Goal: Information Seeking & Learning: Learn about a topic

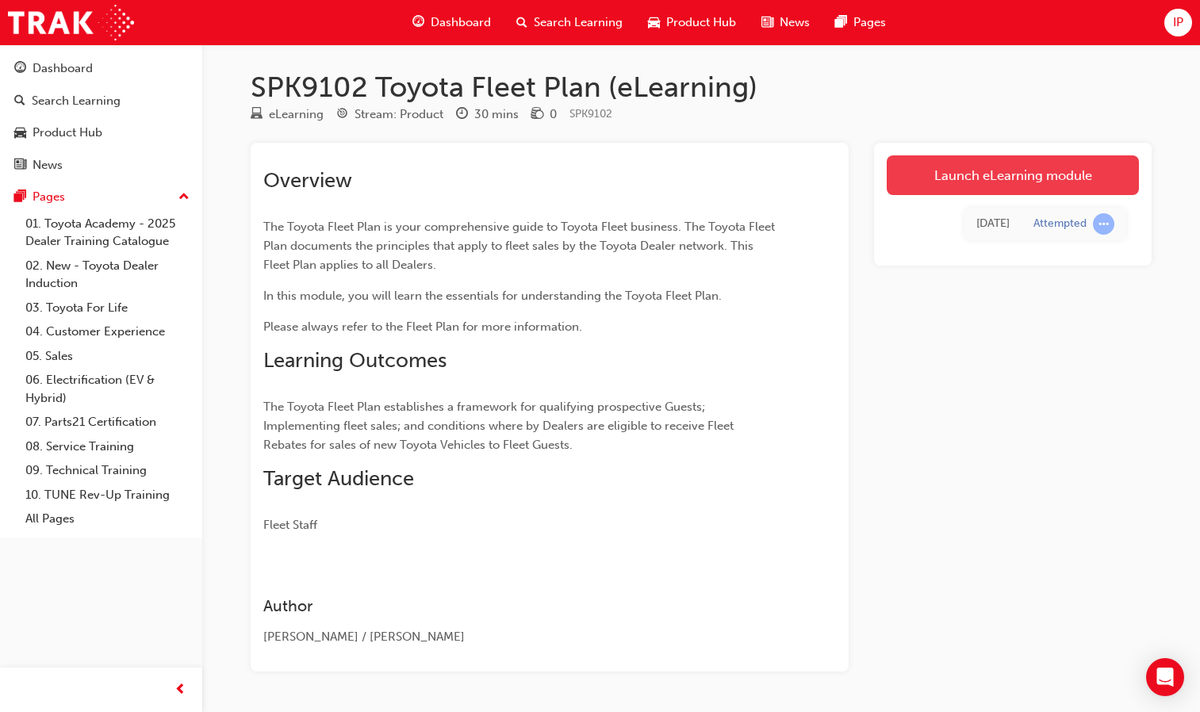
click at [995, 178] on link "Launch eLearning module" at bounding box center [1013, 175] width 252 height 40
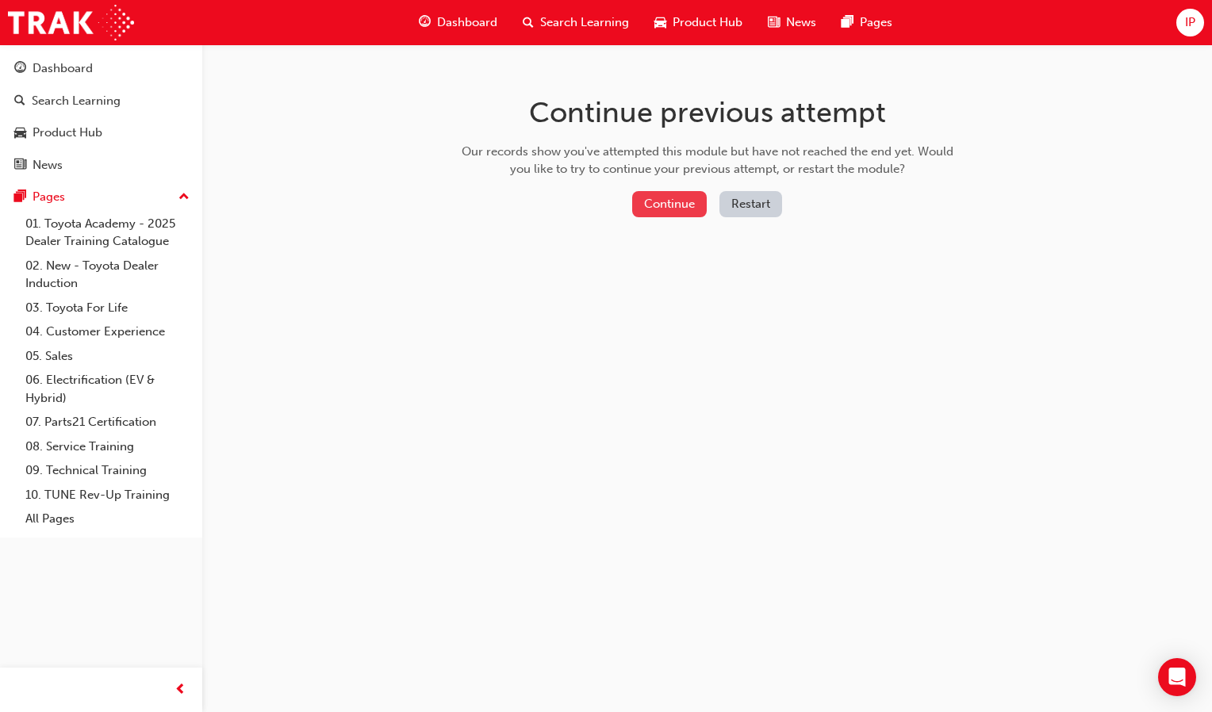
click at [673, 205] on button "Continue" at bounding box center [669, 204] width 75 height 26
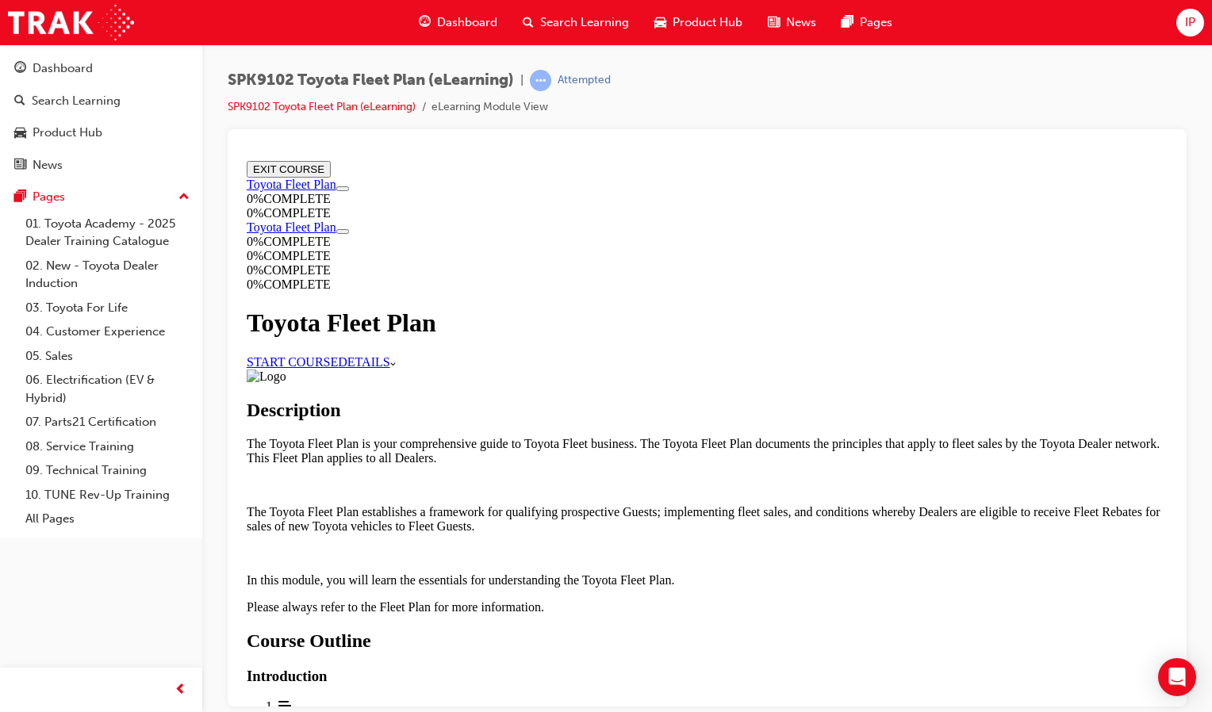
scroll to position [489, 0]
click at [577, 712] on div "Understanding Fleet Plan - The Basics" at bounding box center [722, 720] width 889 height 14
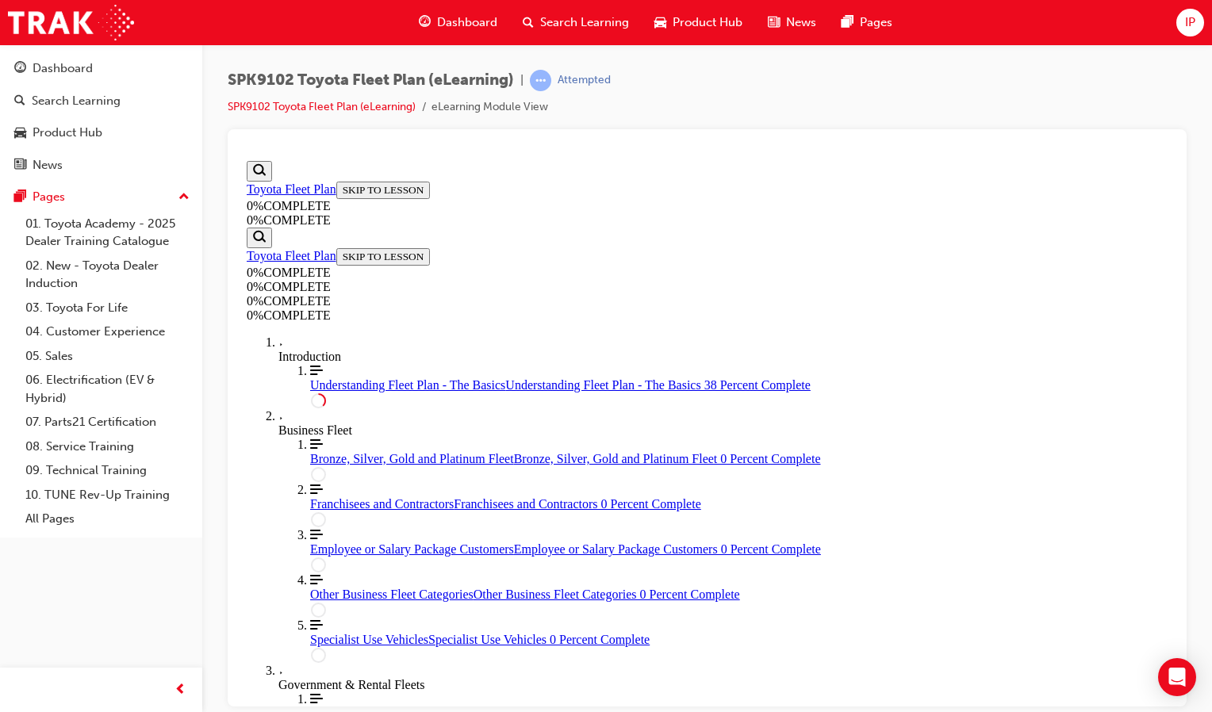
scroll to position [1248, 0]
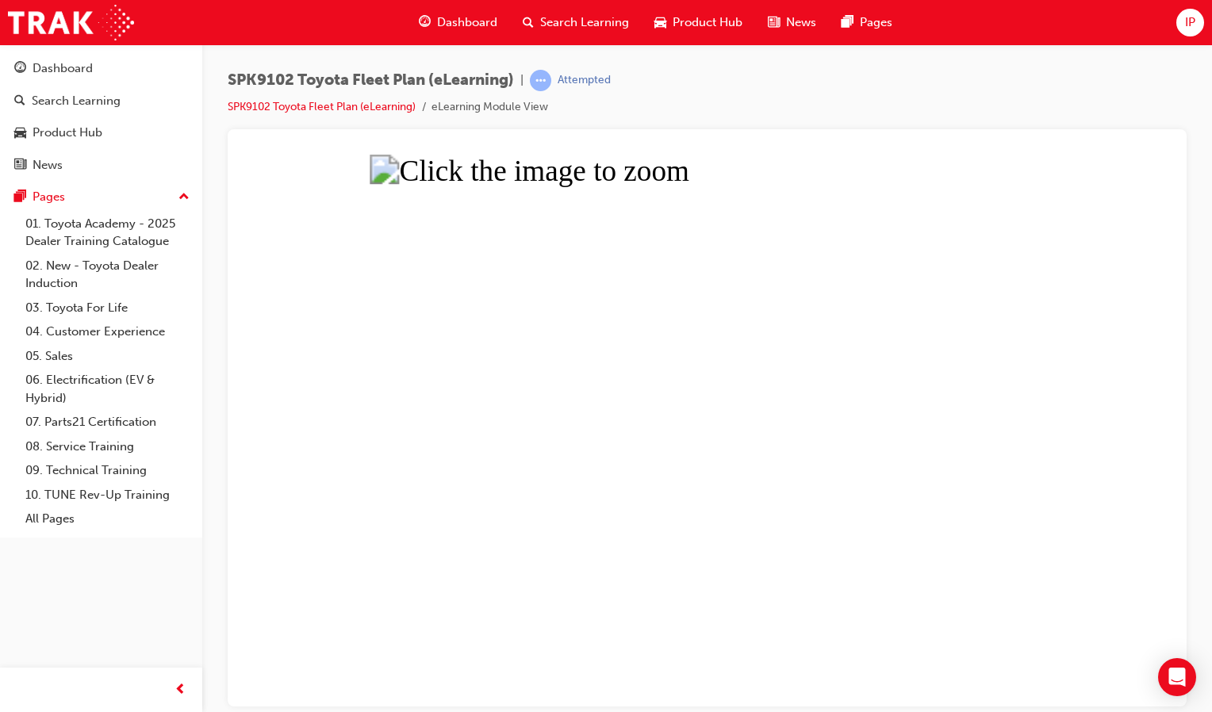
click at [843, 343] on button "Unzoom image" at bounding box center [707, 430] width 934 height 552
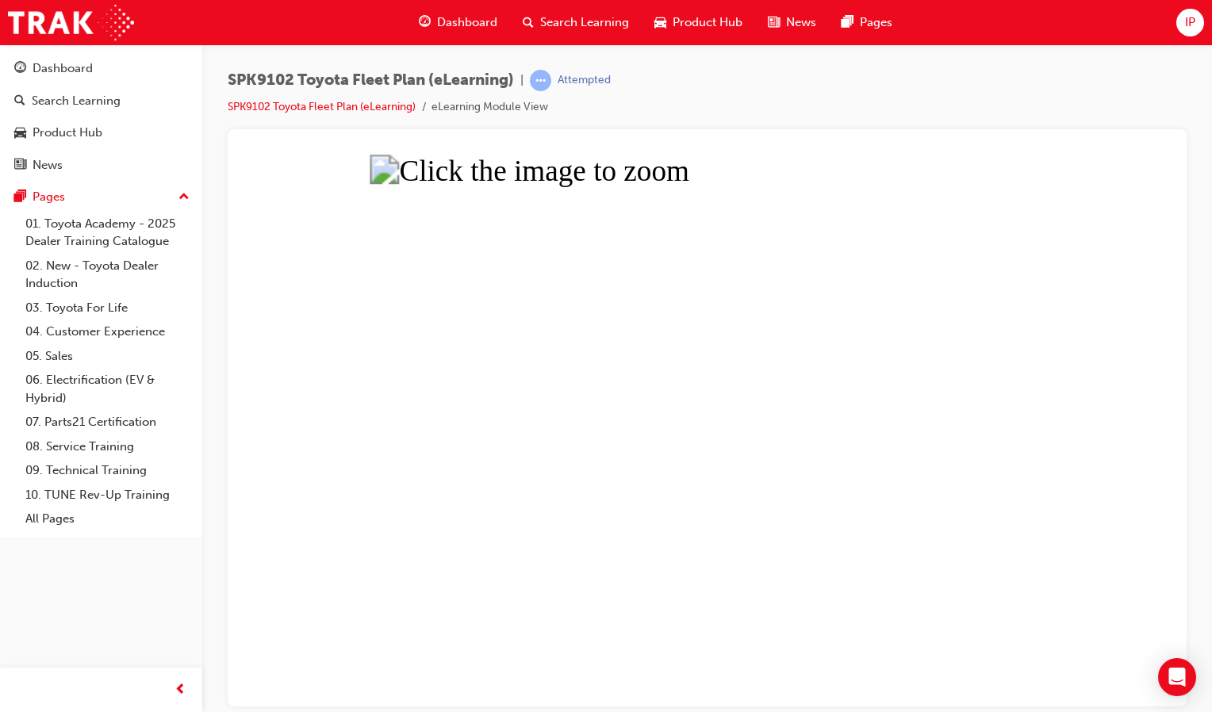
click at [342, 448] on button "Unzoom image" at bounding box center [707, 430] width 934 height 552
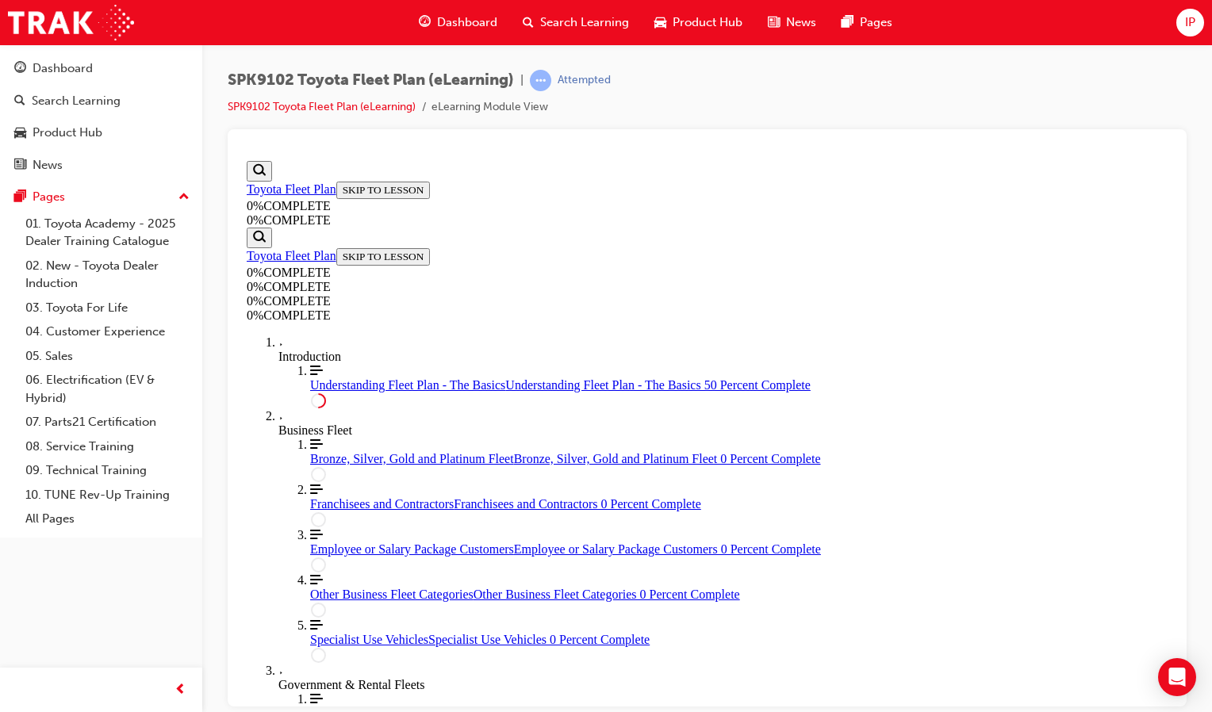
scroll to position [1799, 0]
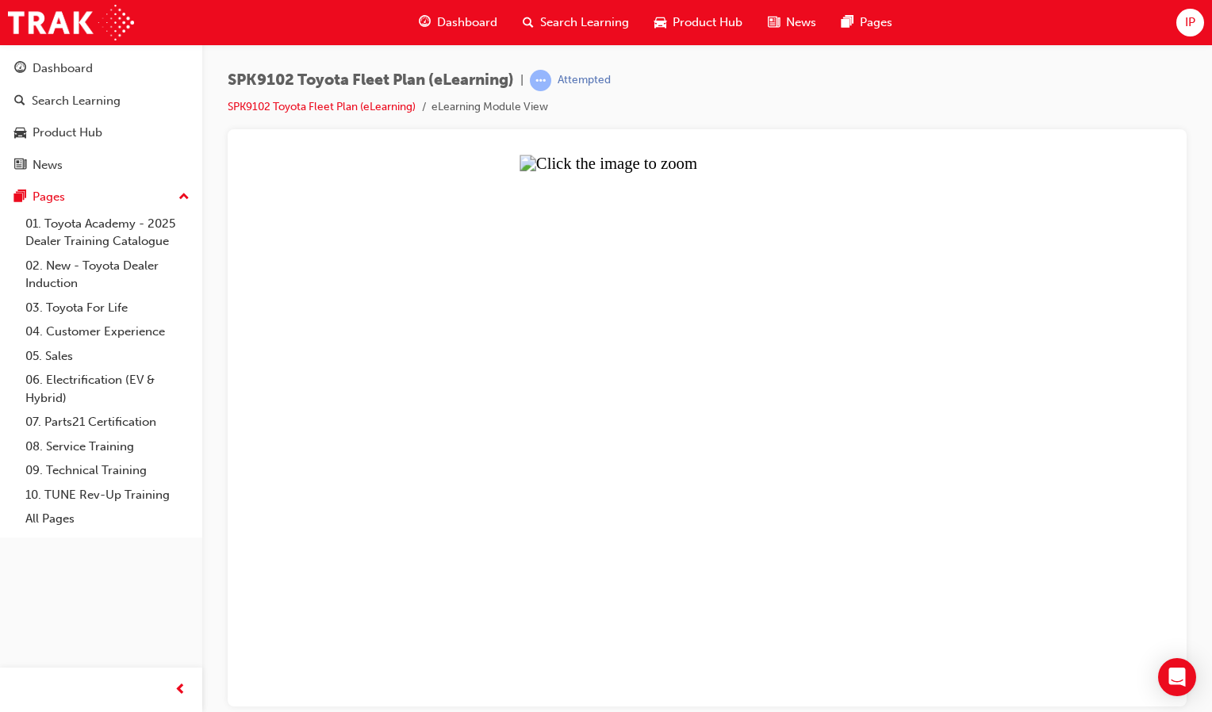
click at [962, 386] on button "Unzoom image" at bounding box center [707, 430] width 934 height 552
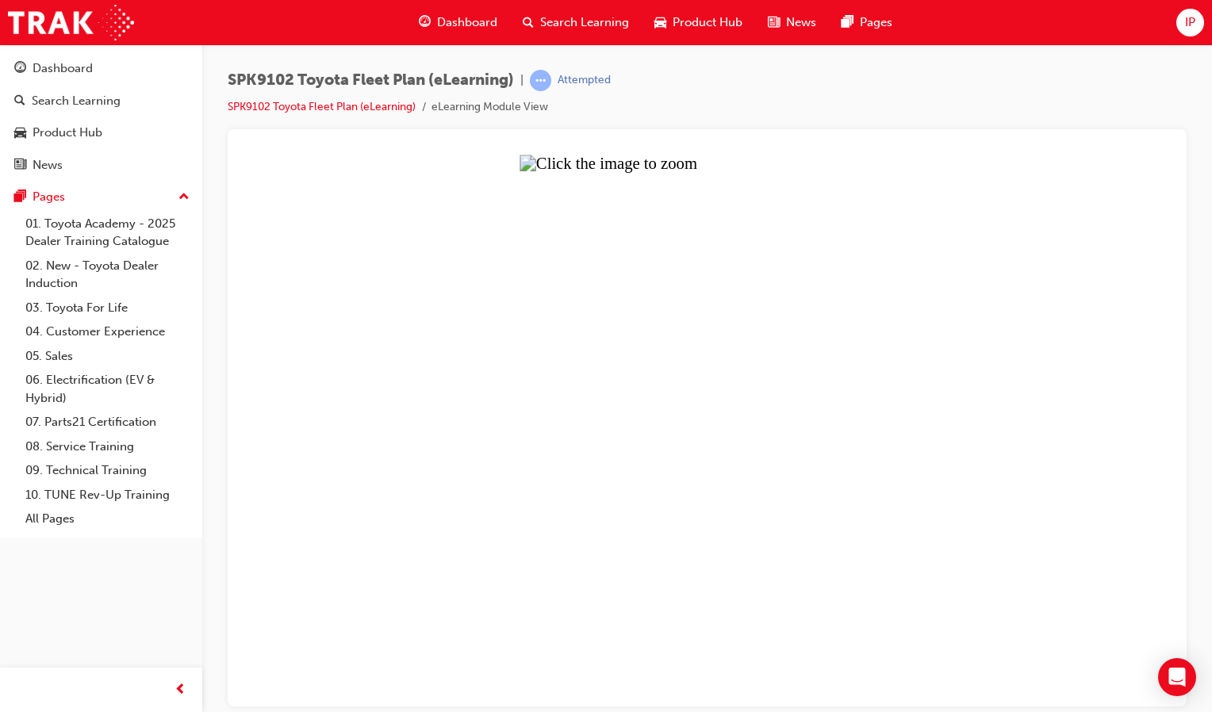
click at [996, 421] on button "Unzoom image" at bounding box center [707, 430] width 934 height 552
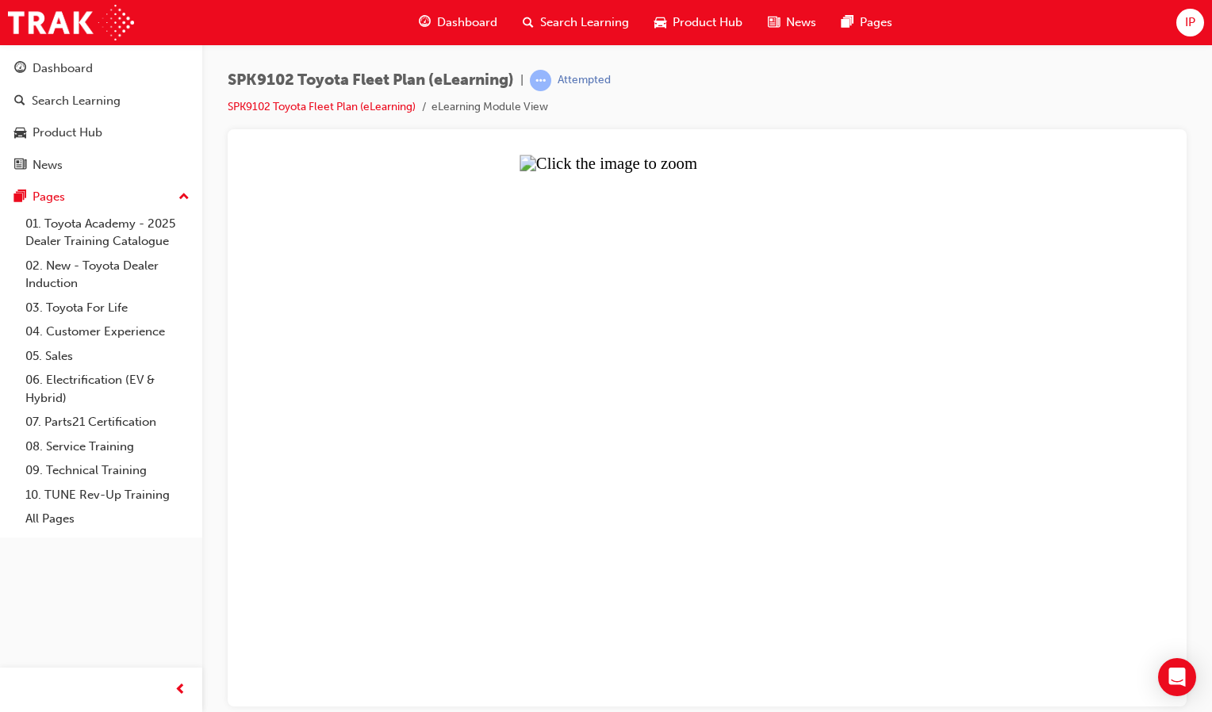
click at [794, 470] on button "Unzoom image" at bounding box center [707, 430] width 934 height 552
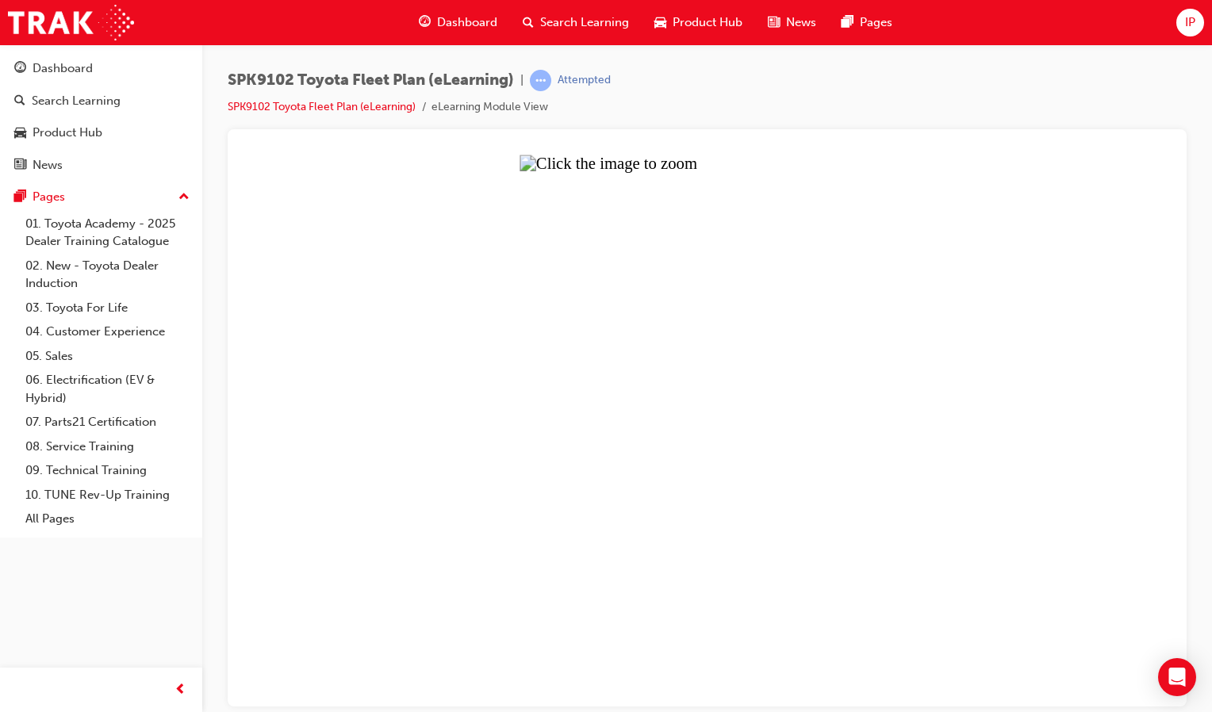
click at [842, 370] on button "Unzoom image" at bounding box center [707, 430] width 934 height 552
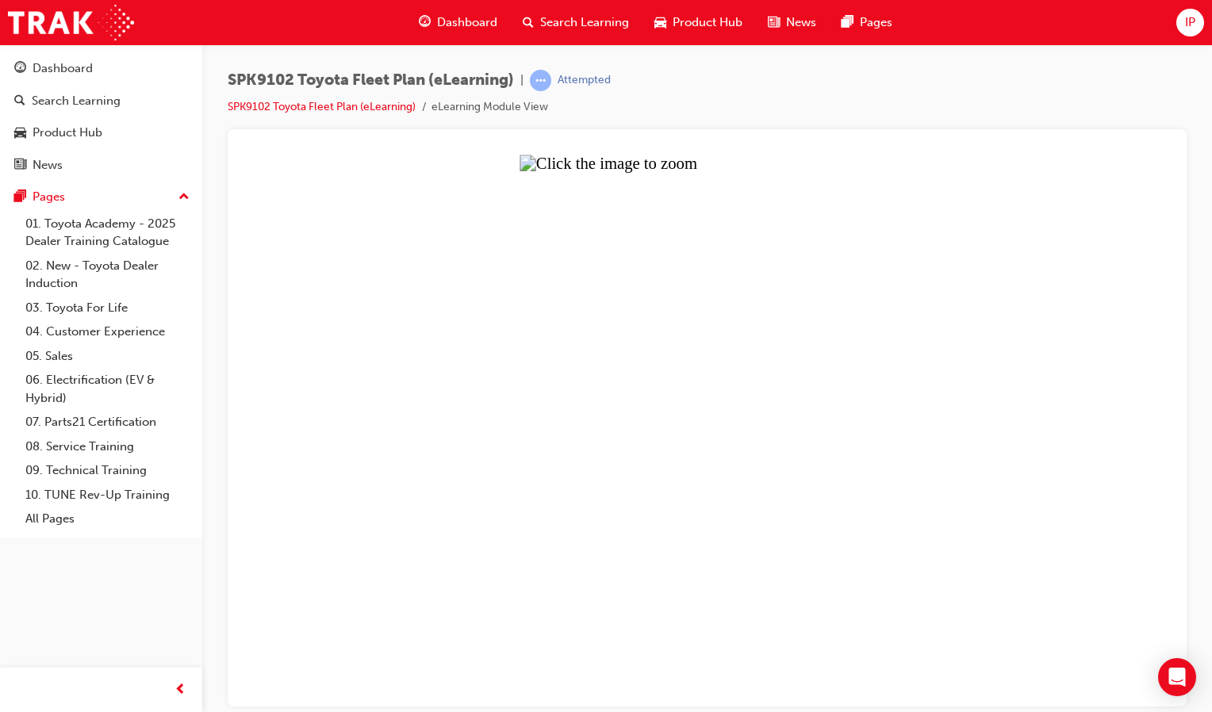
click at [972, 651] on button "Unzoom image" at bounding box center [707, 430] width 934 height 552
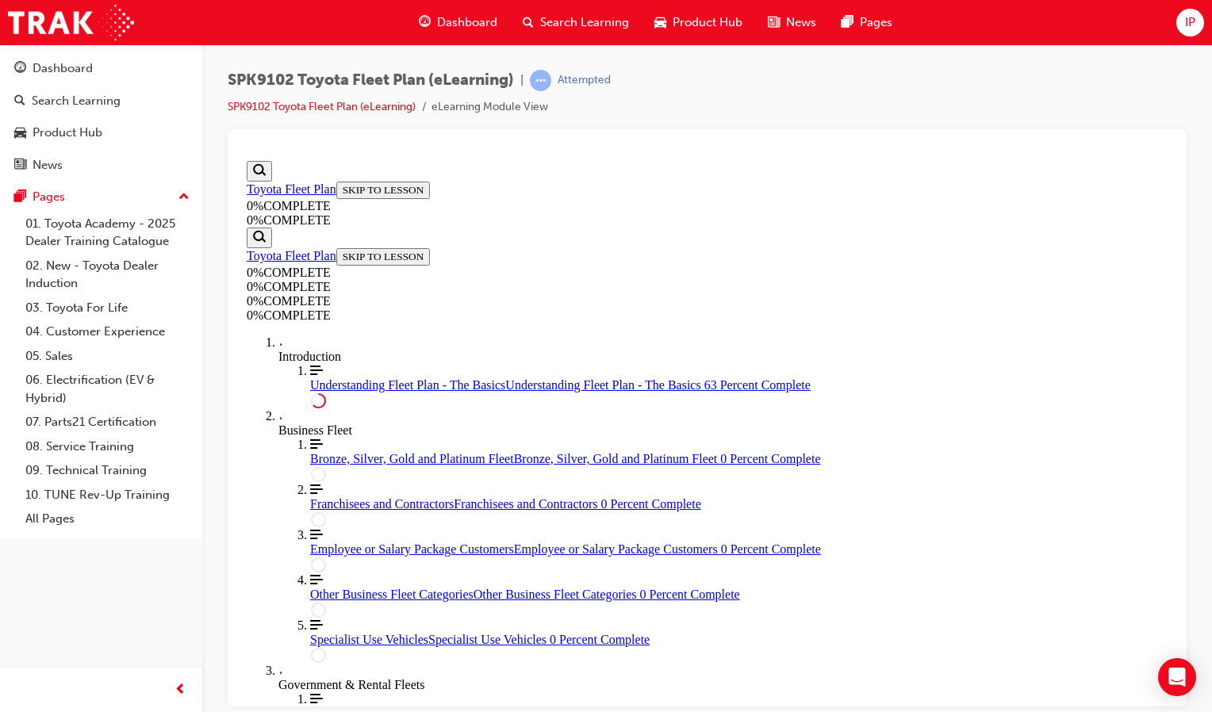
scroll to position [2369, 0]
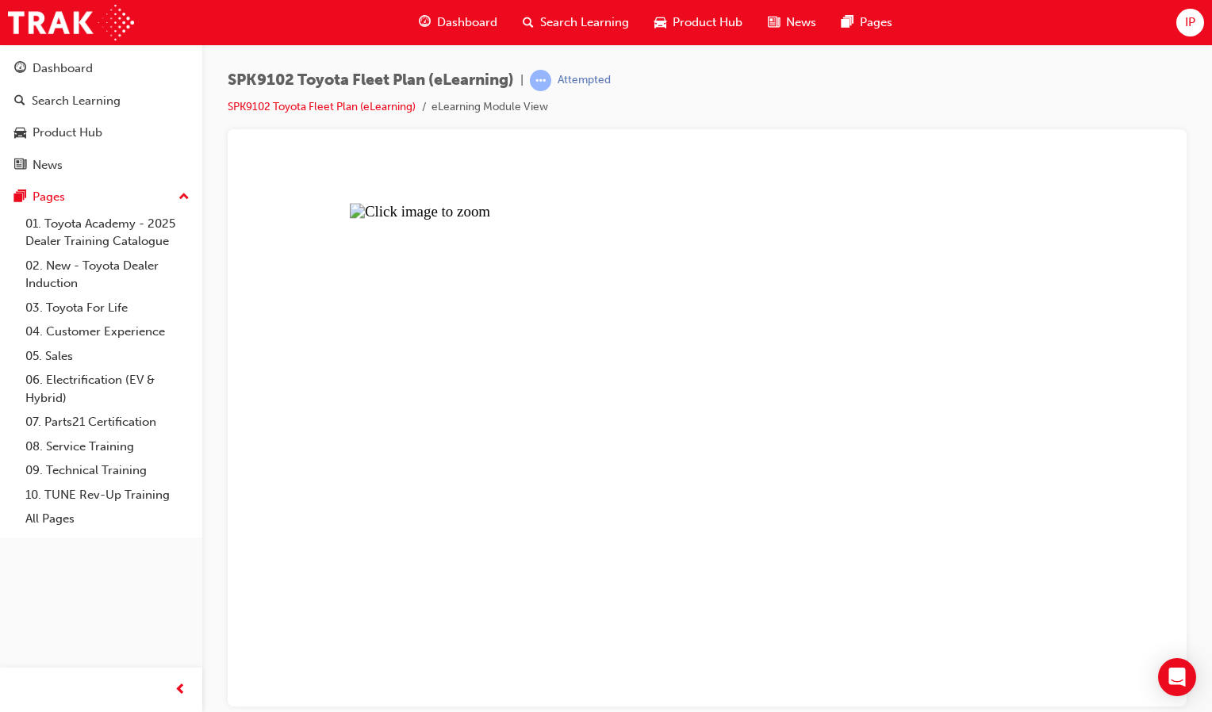
click at [1123, 412] on button "Unzoom image" at bounding box center [707, 430] width 934 height 552
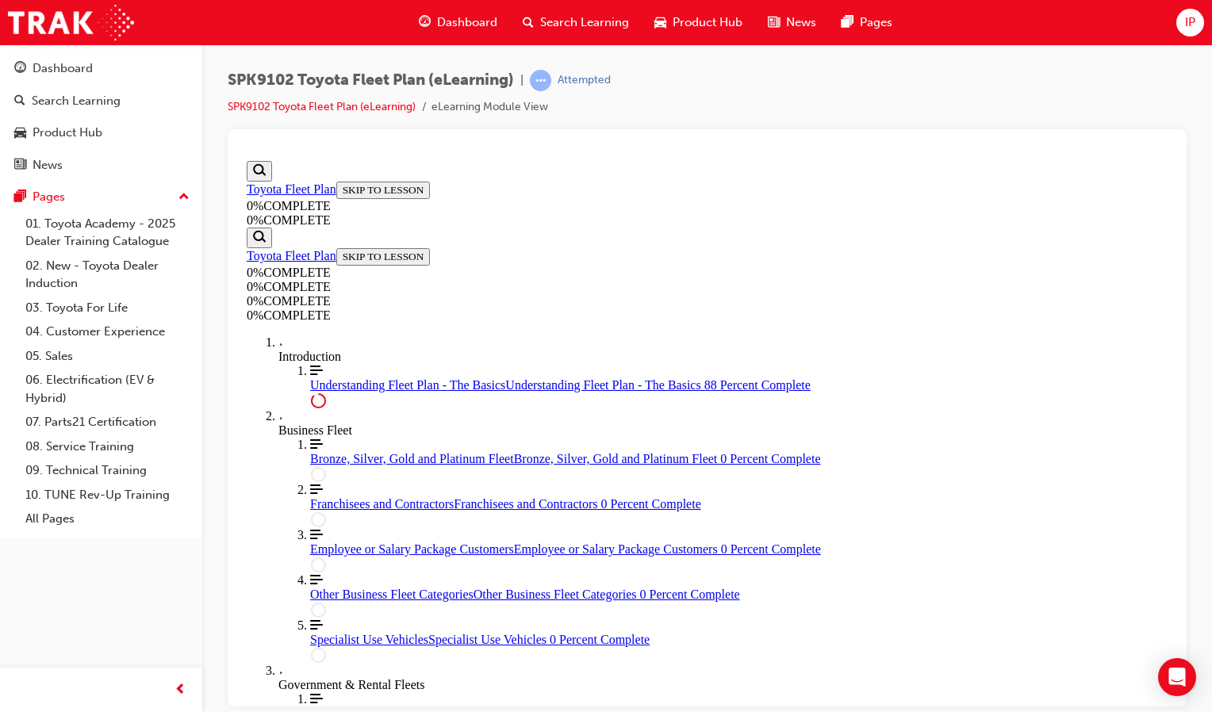
scroll to position [3407, 0]
